Goal: Task Accomplishment & Management: Manage account settings

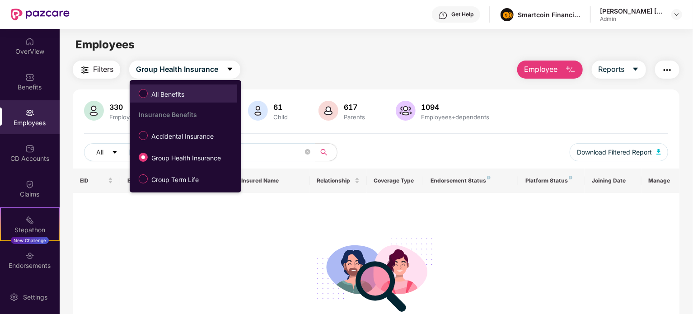
click at [160, 97] on span "All Benefits" at bounding box center [168, 94] width 40 height 10
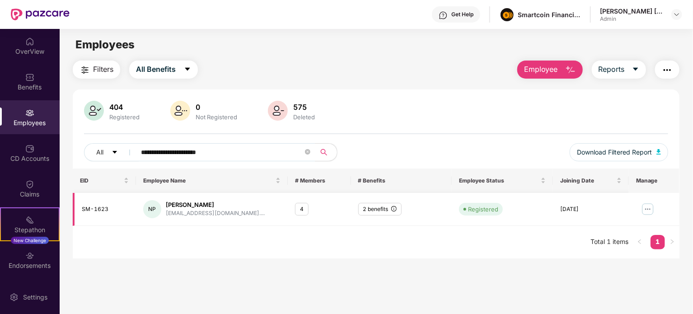
click at [647, 210] on img at bounding box center [647, 209] width 14 height 14
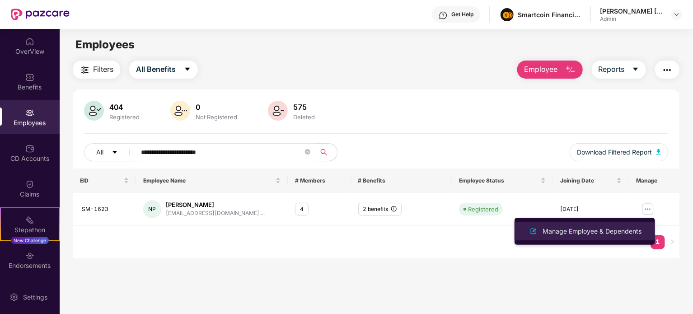
click at [592, 229] on div "Manage Employee & Dependents" at bounding box center [592, 231] width 103 height 10
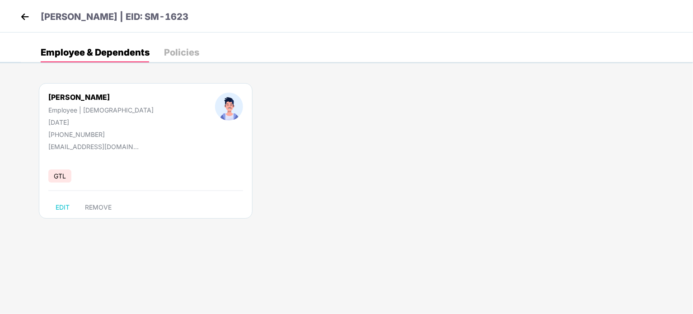
click at [21, 16] on img at bounding box center [25, 17] width 14 height 14
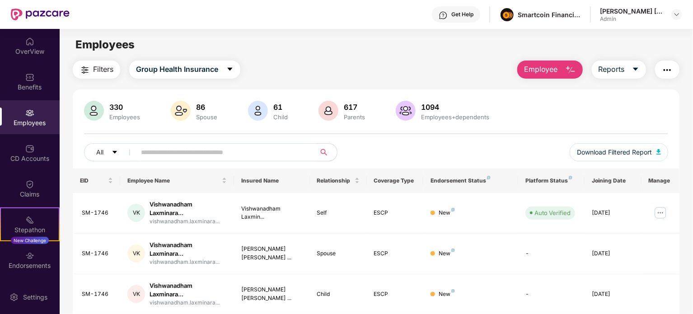
click at [165, 150] on input "text" at bounding box center [222, 152] width 162 height 14
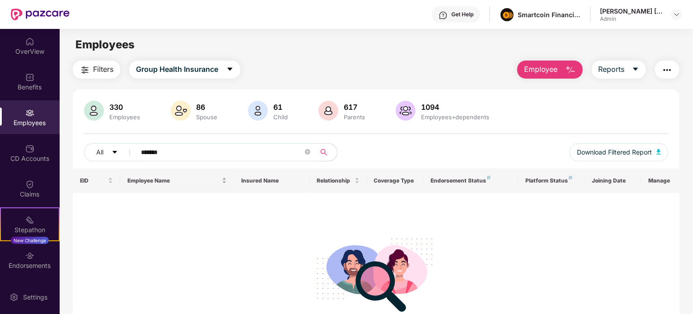
type input "*******"
